Goal: Transaction & Acquisition: Obtain resource

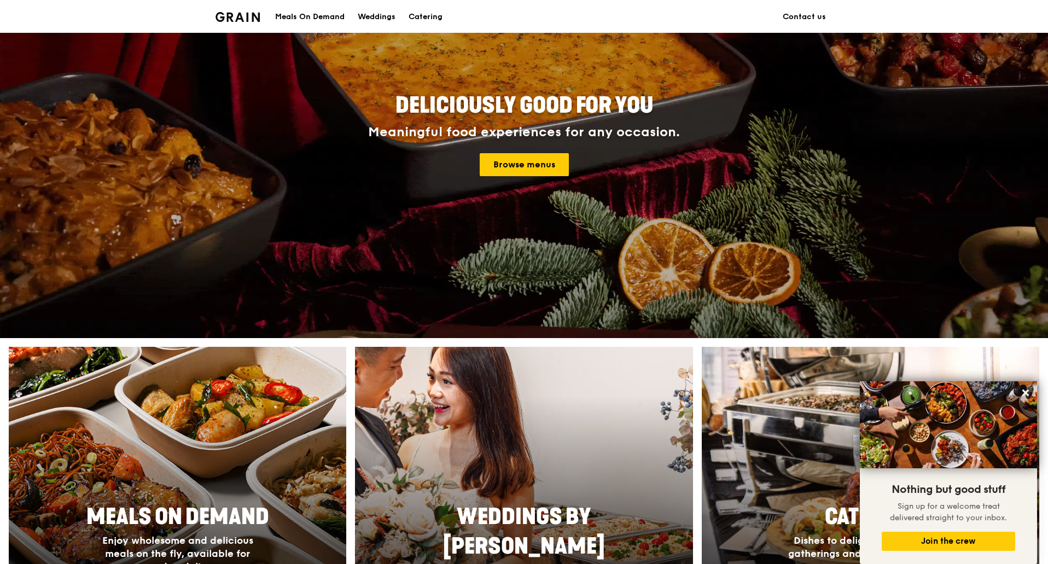
scroll to position [273, 0]
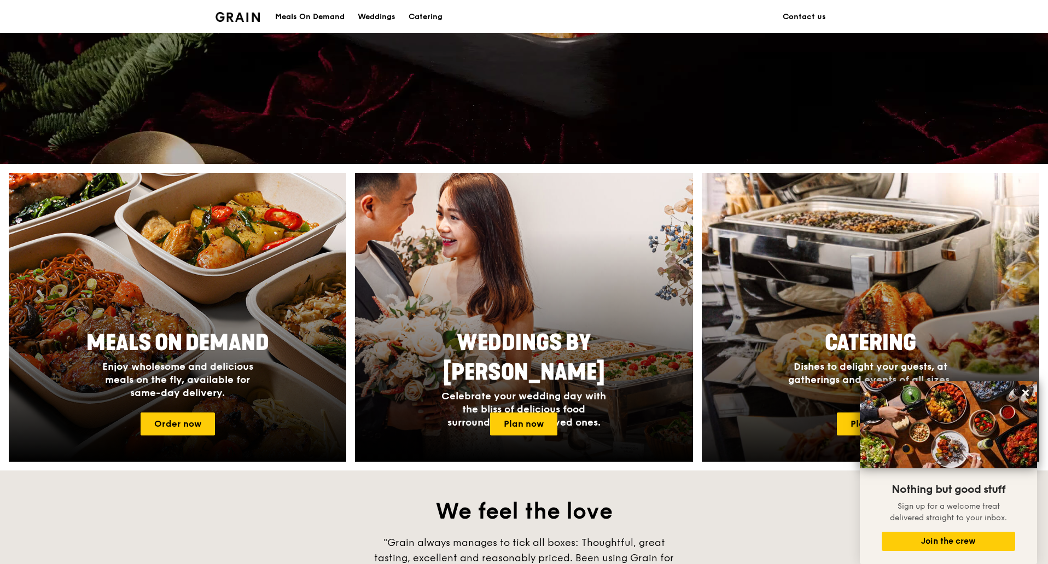
click at [780, 303] on div at bounding box center [870, 318] width 371 height 318
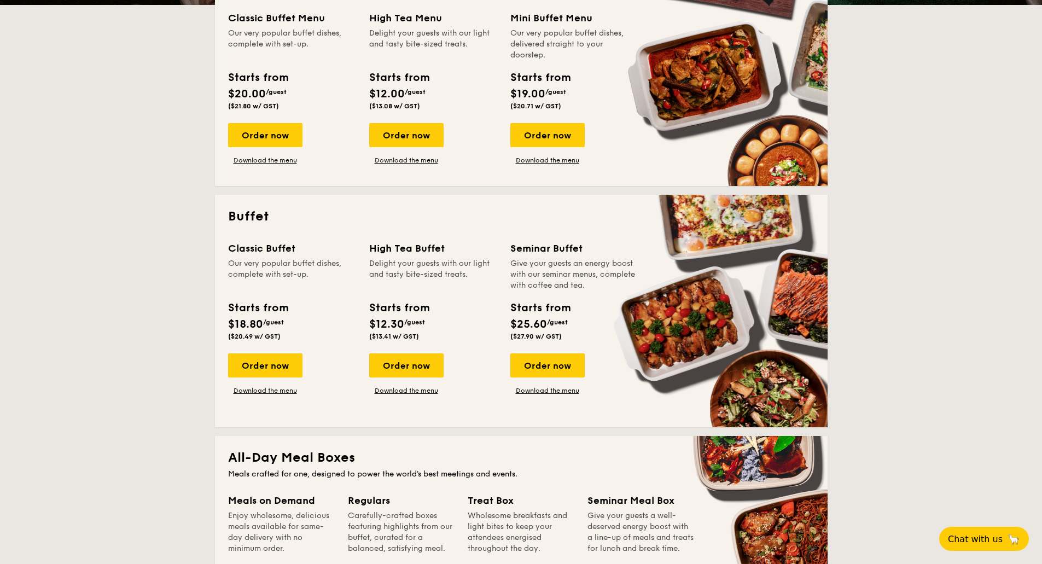
scroll to position [328, 0]
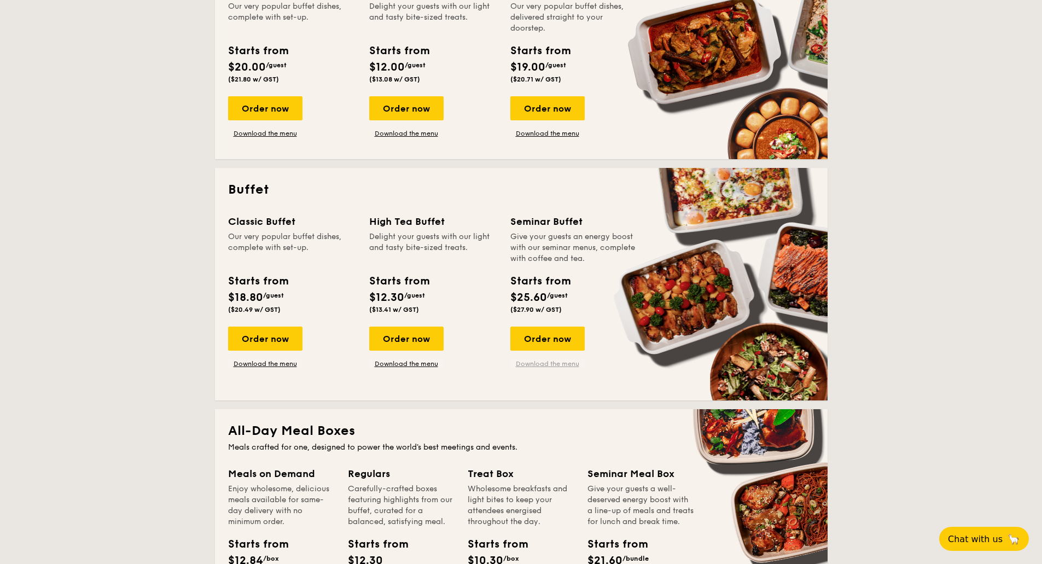
click at [561, 364] on link "Download the menu" at bounding box center [547, 363] width 74 height 9
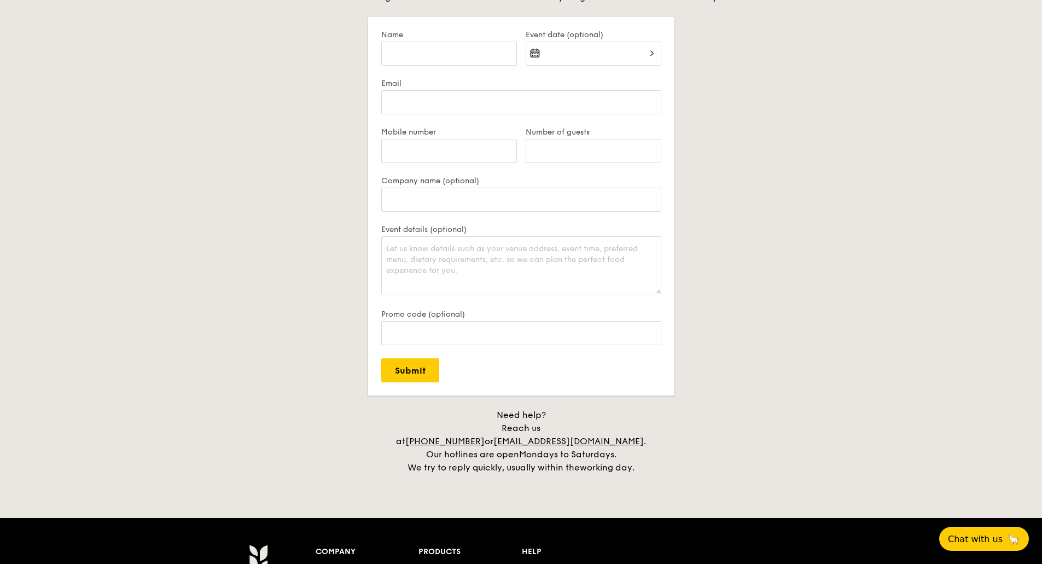
scroll to position [2402, 0]
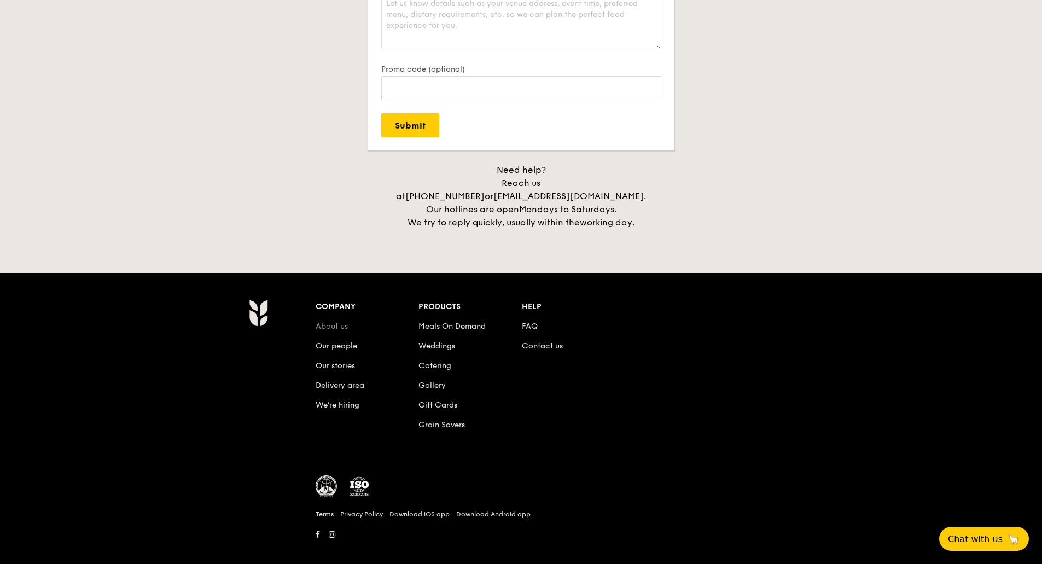
click at [336, 322] on link "About us" at bounding box center [332, 326] width 32 height 9
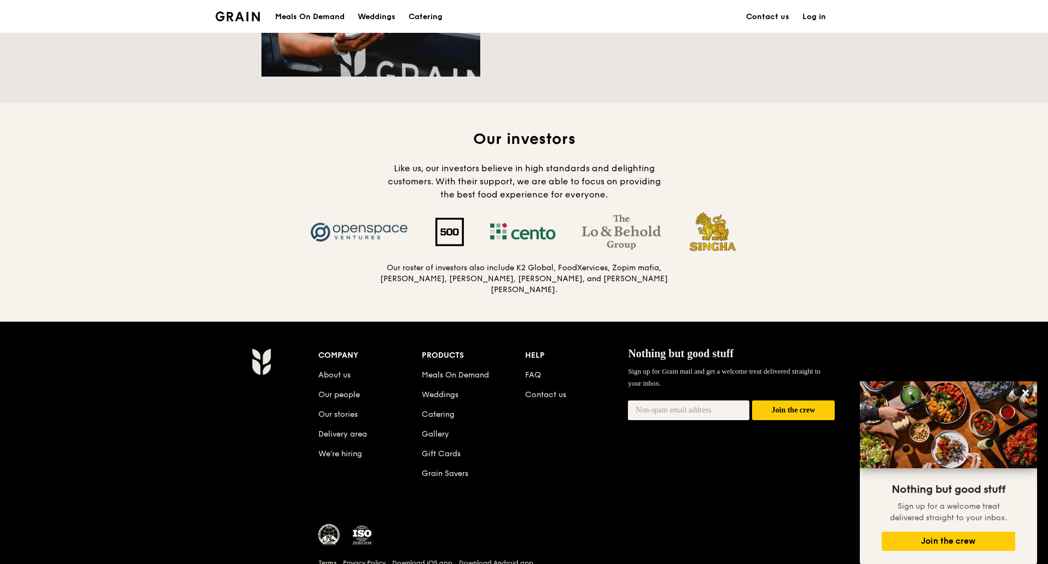
scroll to position [991, 0]
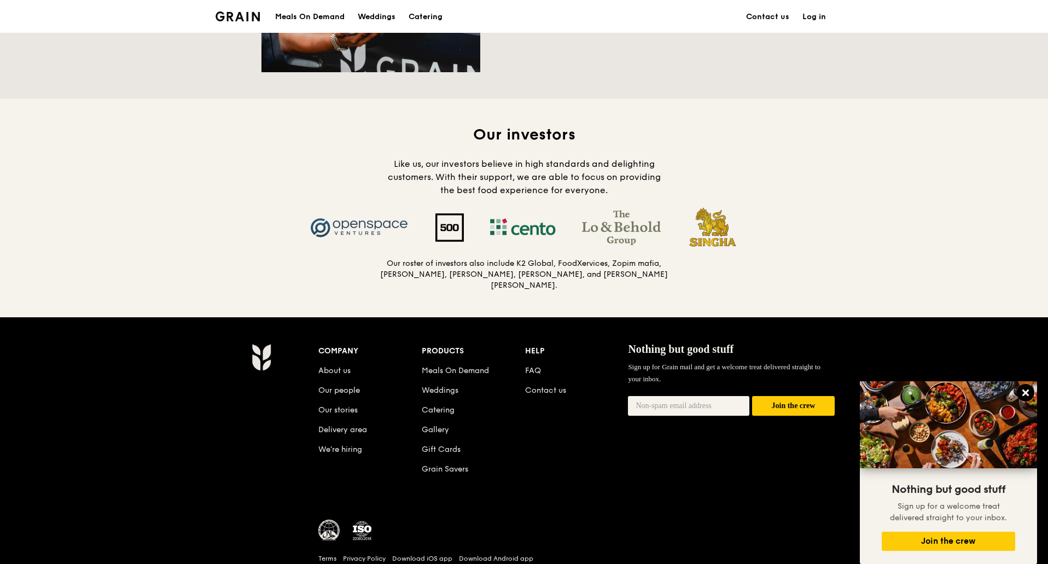
click at [1026, 392] on icon at bounding box center [1025, 392] width 7 height 7
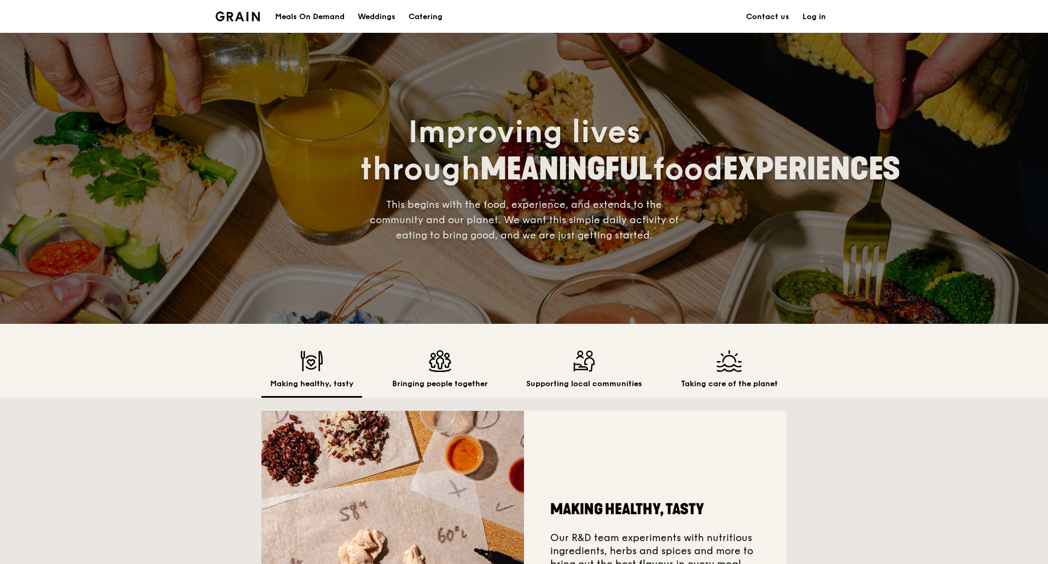
scroll to position [273, 0]
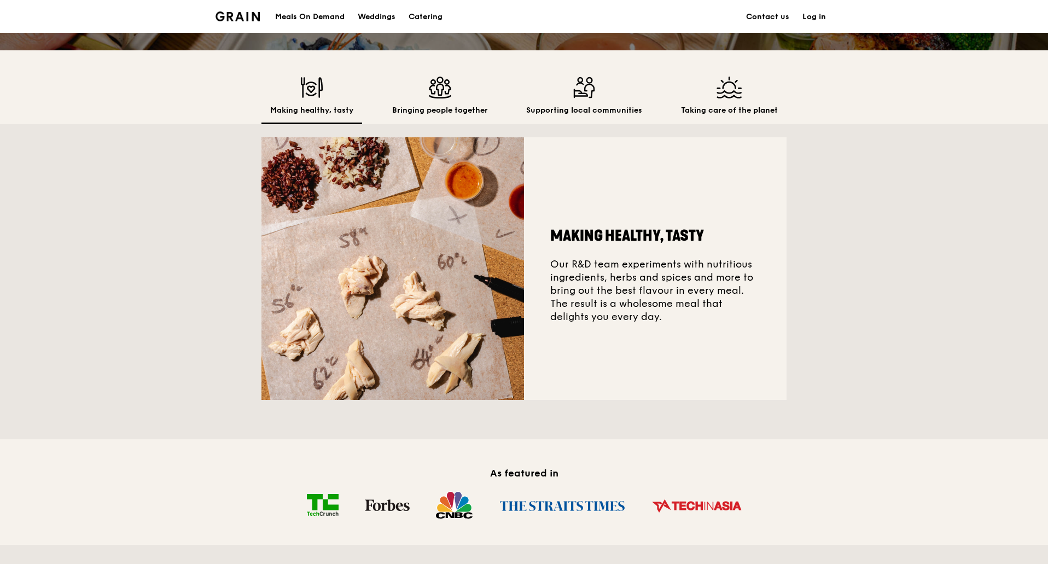
drag, startPoint x: 539, startPoint y: 181, endPoint x: 813, endPoint y: 179, distance: 274.0
click at [822, 188] on div "Making healthy, tasty Our R&D team experiments with nutritious ingredients, her…" at bounding box center [524, 268] width 1048 height 289
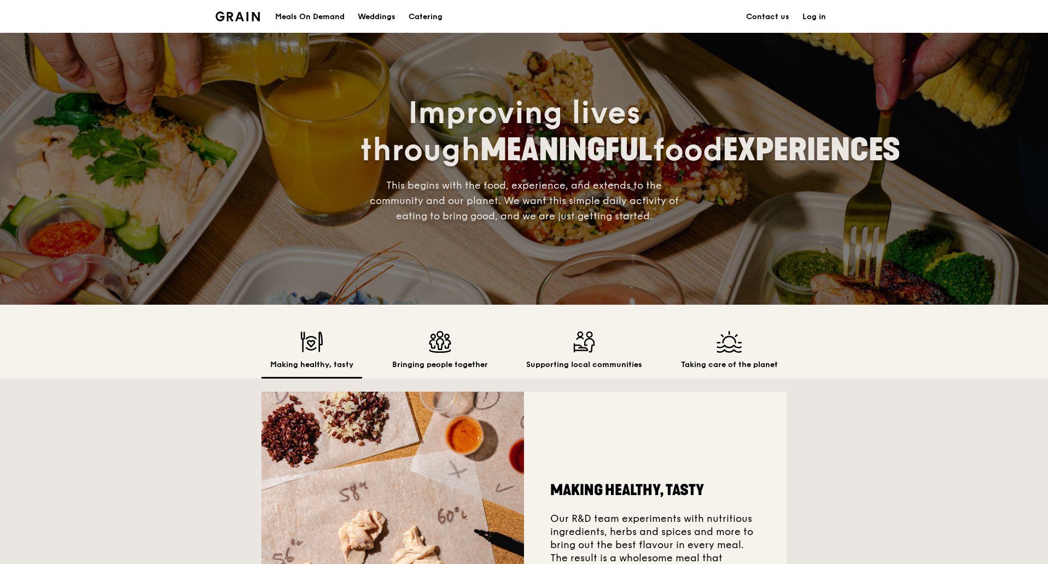
scroll to position [0, 0]
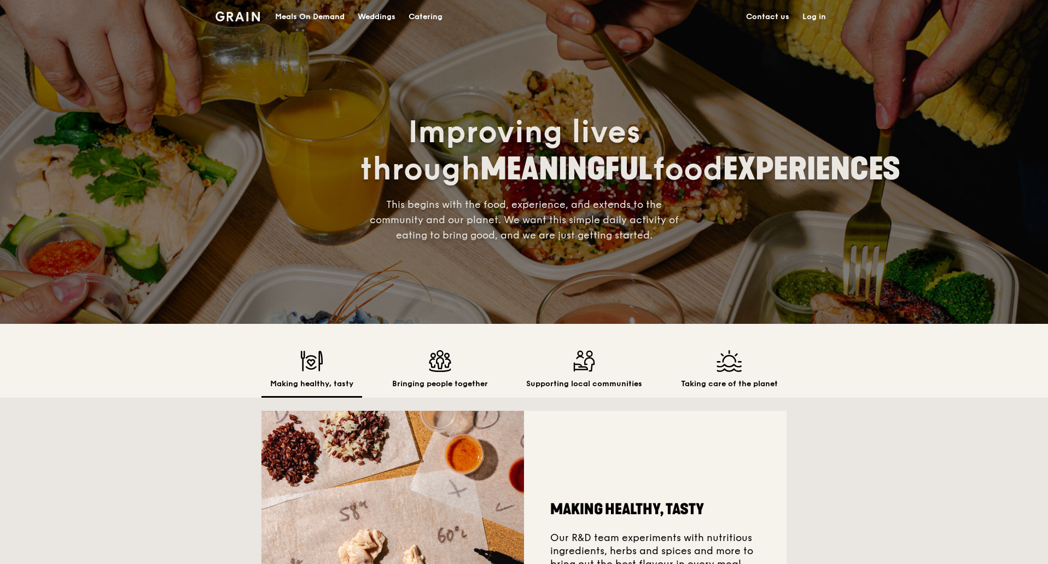
click at [439, 20] on div "Catering" at bounding box center [426, 17] width 34 height 33
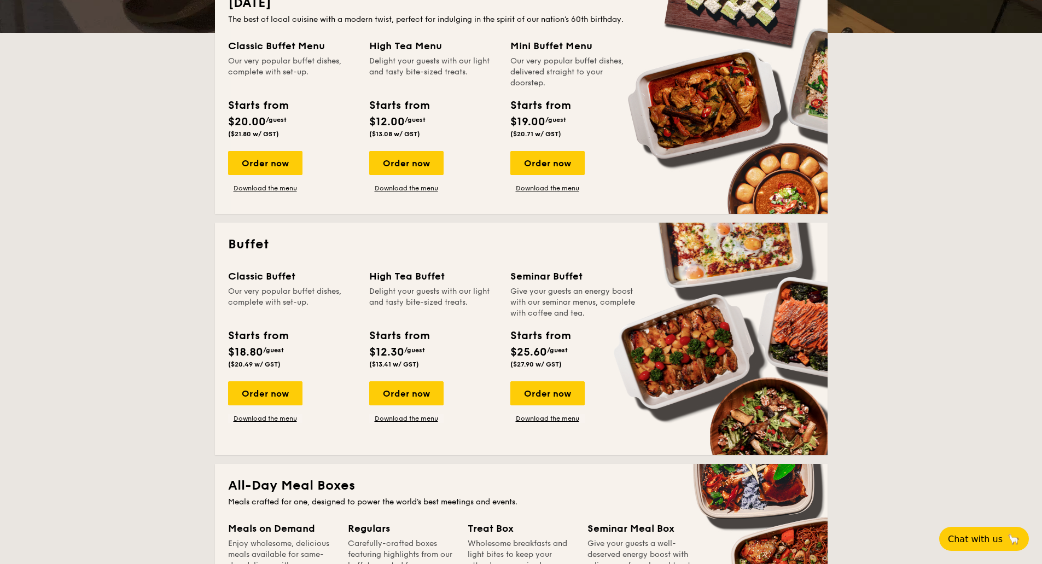
scroll to position [492, 0]
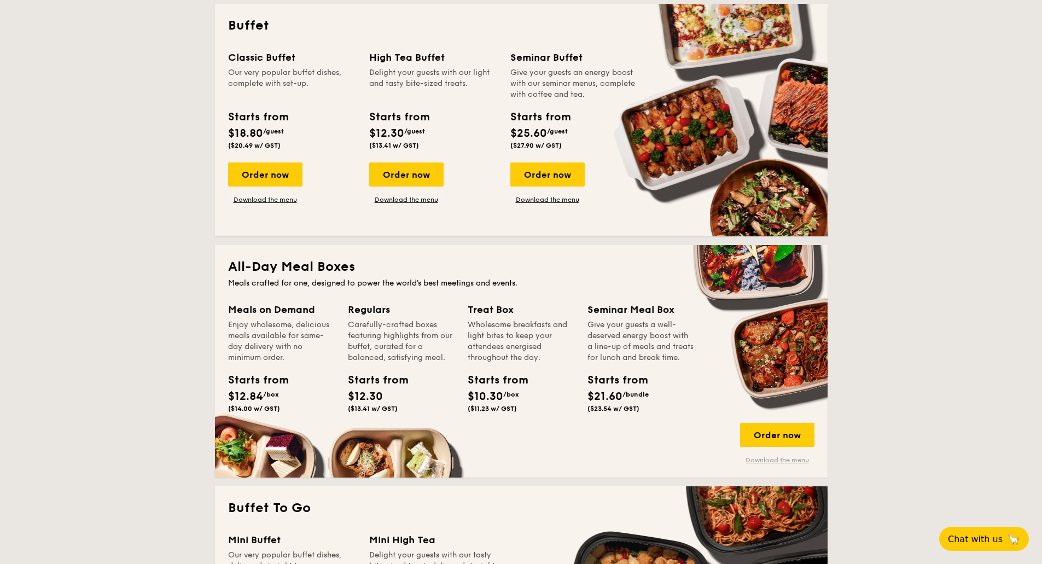
click at [766, 458] on link "Download the menu" at bounding box center [777, 460] width 74 height 9
click at [551, 200] on link "Download the menu" at bounding box center [547, 199] width 74 height 9
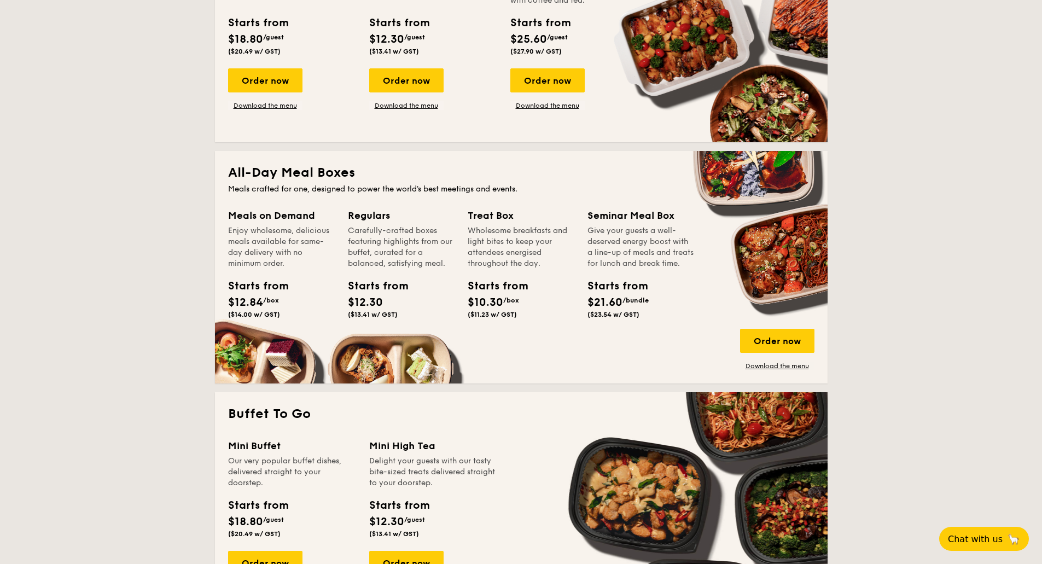
scroll to position [602, 0]
